Goal: Information Seeking & Learning: Find specific fact

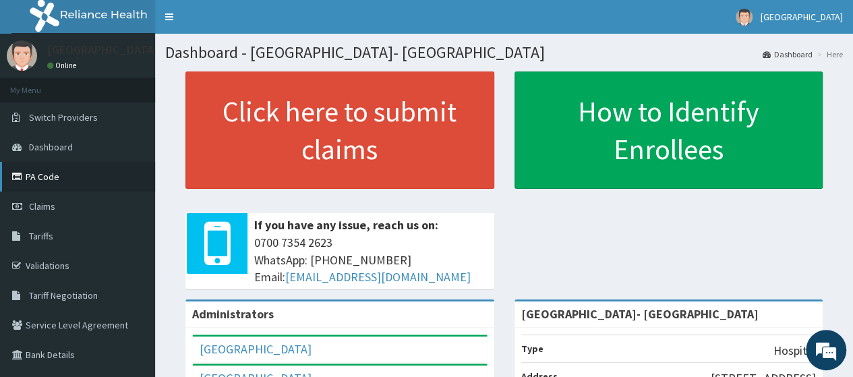
click at [49, 169] on link "PA Code" at bounding box center [77, 177] width 155 height 30
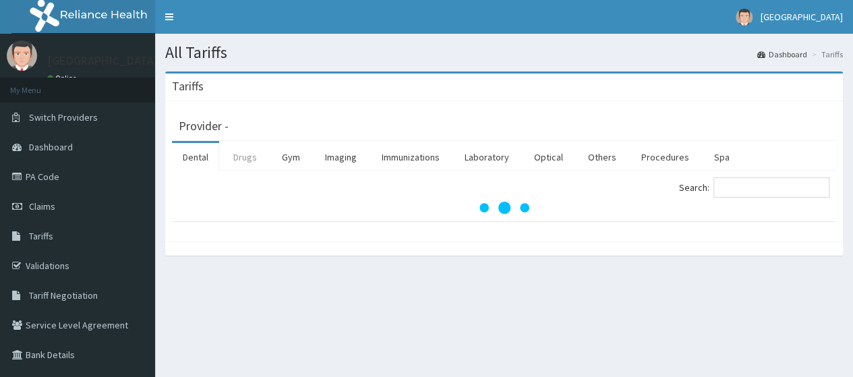
click at [239, 164] on link "Drugs" at bounding box center [244, 157] width 45 height 28
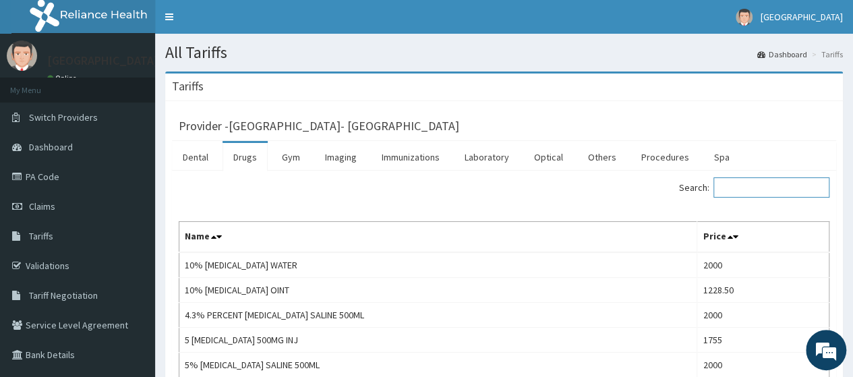
click at [757, 189] on input "Search:" at bounding box center [771, 187] width 116 height 20
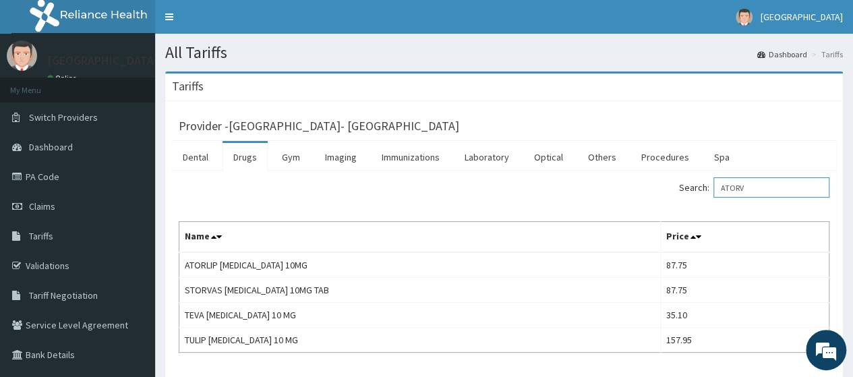
type input "ATORV"
